Goal: Task Accomplishment & Management: Complete application form

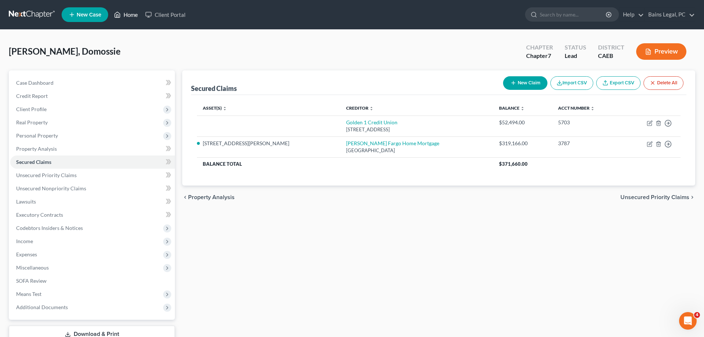
drag, startPoint x: 124, startPoint y: 13, endPoint x: 182, endPoint y: 36, distance: 62.5
click at [124, 13] on link "Home" at bounding box center [125, 14] width 31 height 13
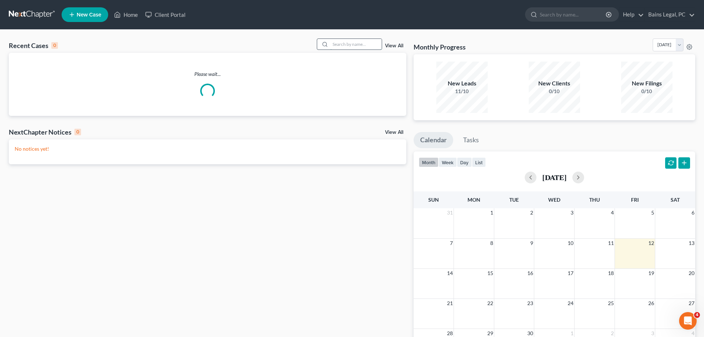
click at [345, 45] on input "search" at bounding box center [356, 44] width 51 height 11
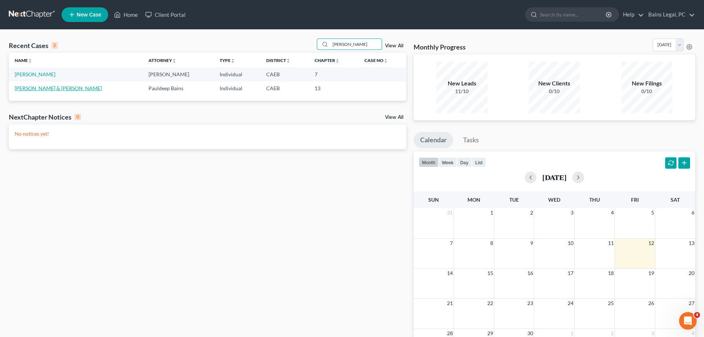
type input "[PERSON_NAME]"
click at [55, 88] on link "[PERSON_NAME] & [PERSON_NAME]" at bounding box center [58, 88] width 87 height 6
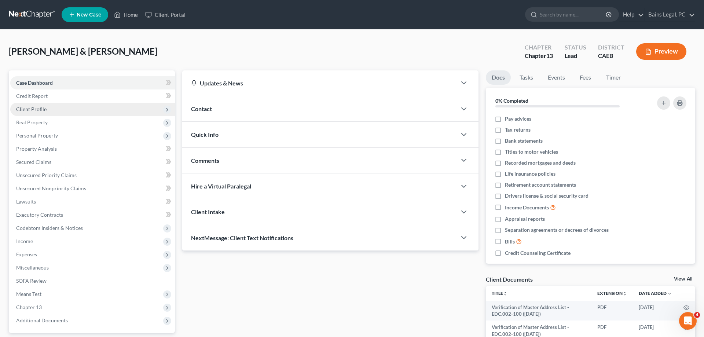
click at [45, 112] on span "Client Profile" at bounding box center [31, 109] width 30 height 6
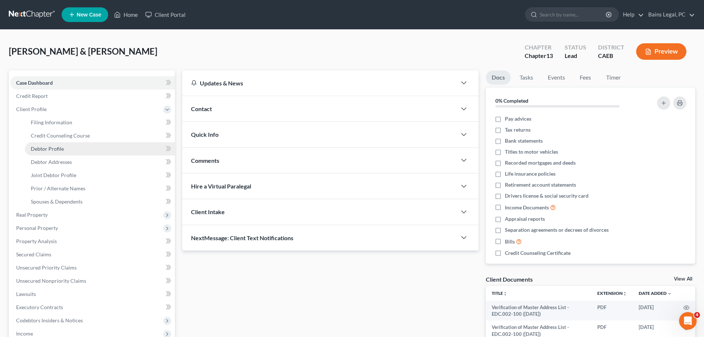
click at [60, 149] on span "Debtor Profile" at bounding box center [47, 149] width 33 height 6
select select "1"
select select "3"
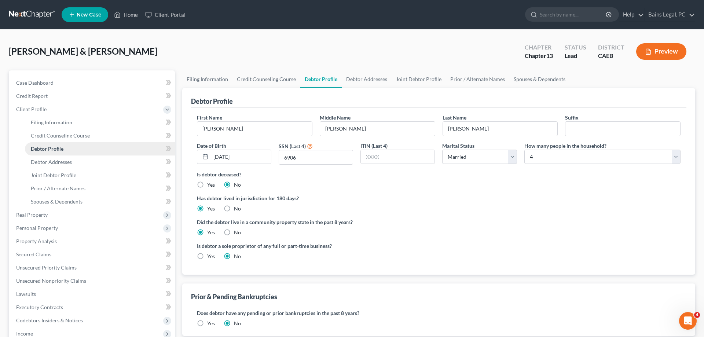
radio input "true"
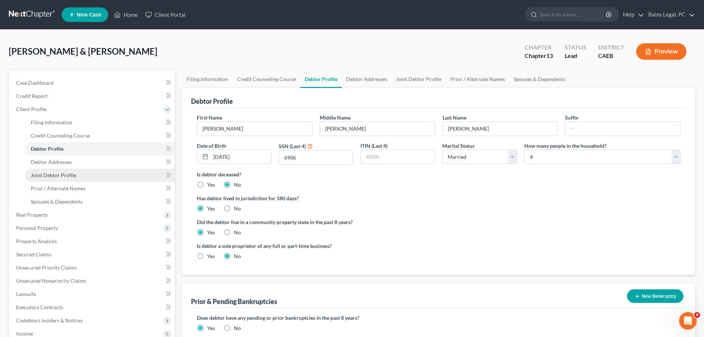
click at [60, 176] on span "Joint Debtor Profile" at bounding box center [53, 175] width 45 height 6
